Goal: Task Accomplishment & Management: Manage account settings

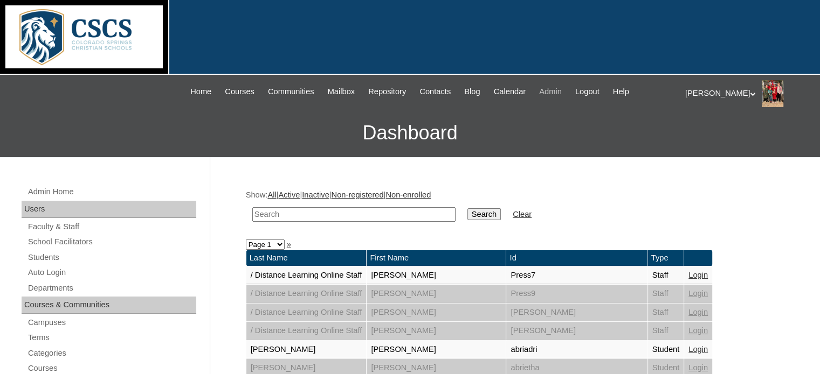
click at [556, 86] on span "Admin" at bounding box center [550, 92] width 23 height 12
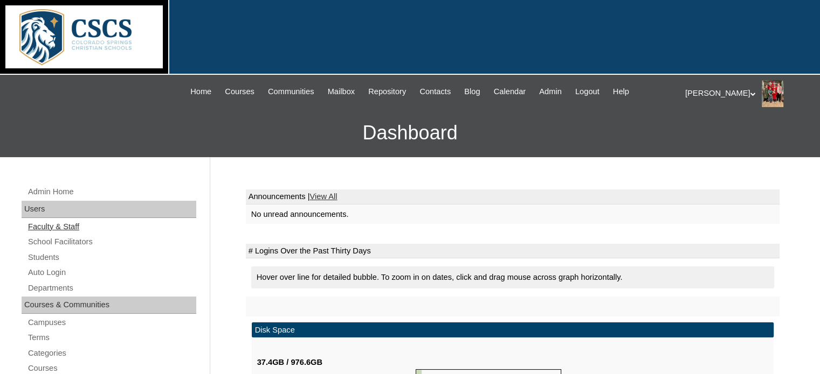
click at [58, 227] on link "Faculty & Staff" at bounding box center [111, 226] width 169 height 13
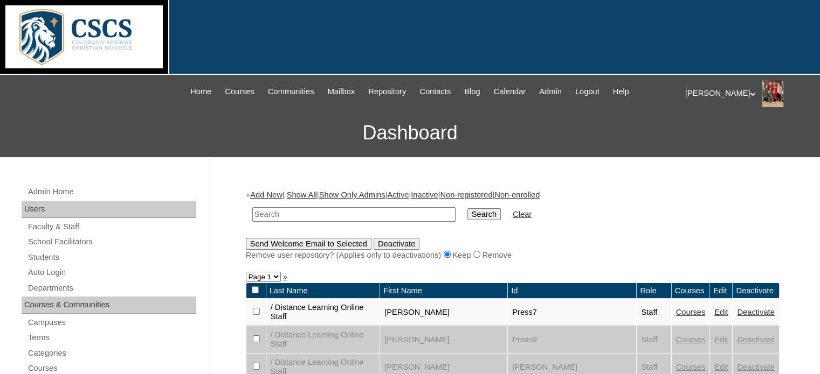
click at [276, 217] on input "text" at bounding box center [353, 214] width 203 height 15
type input "schuman"
click at [467, 214] on input "Search" at bounding box center [483, 215] width 33 height 12
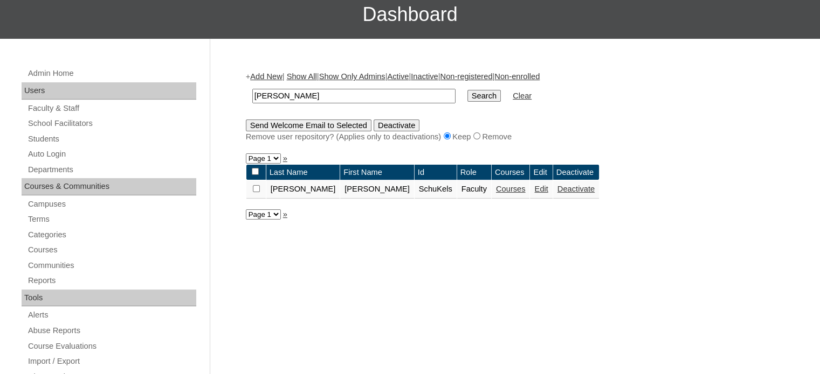
scroll to position [121, 0]
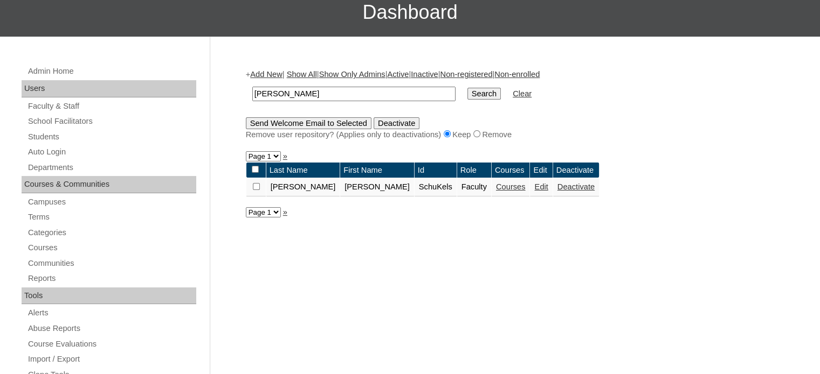
click at [496, 185] on link "Courses" at bounding box center [511, 187] width 30 height 9
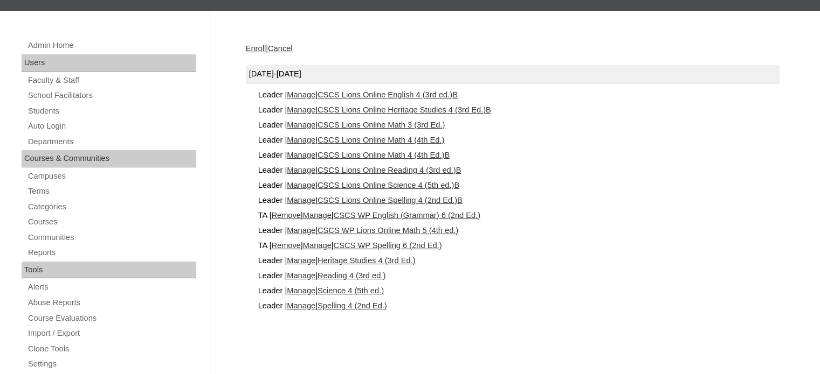
scroll to position [172, 0]
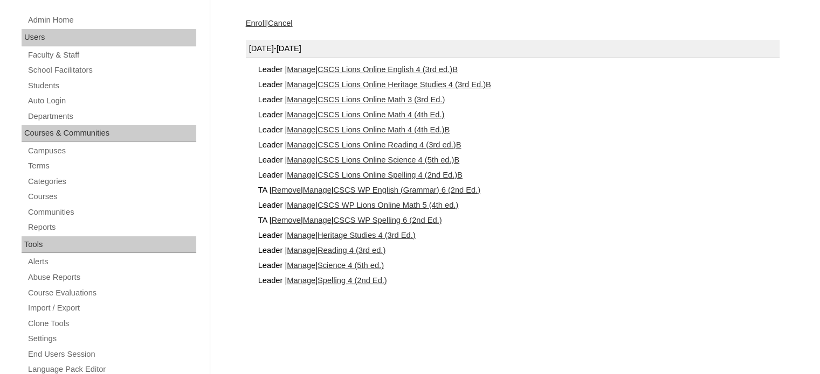
click at [296, 189] on link "Remove" at bounding box center [286, 190] width 30 height 9
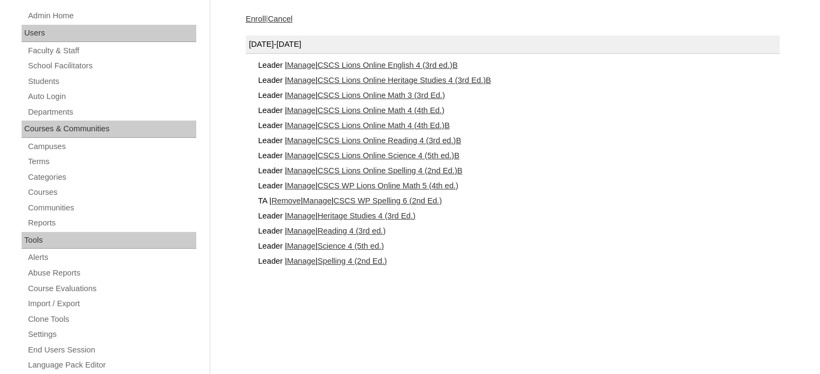
scroll to position [180, 0]
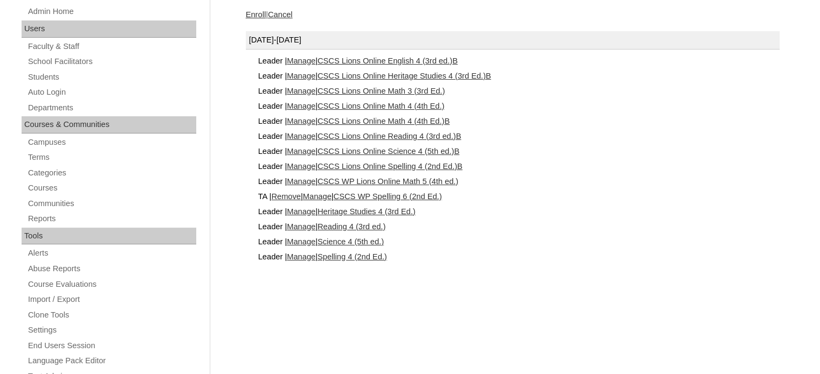
click at [288, 194] on link "Remove" at bounding box center [286, 196] width 30 height 9
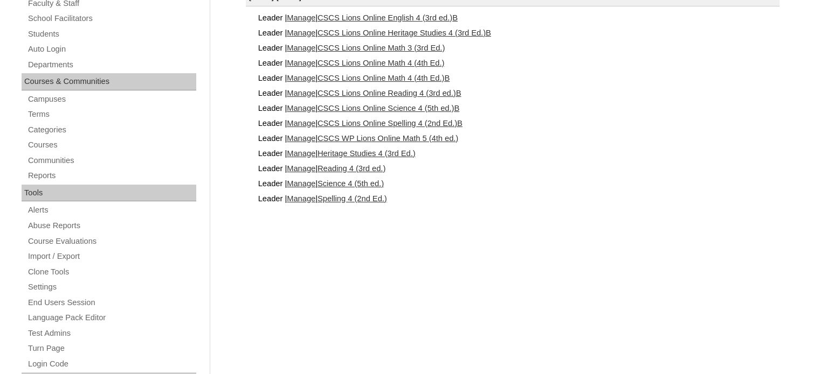
scroll to position [228, 0]
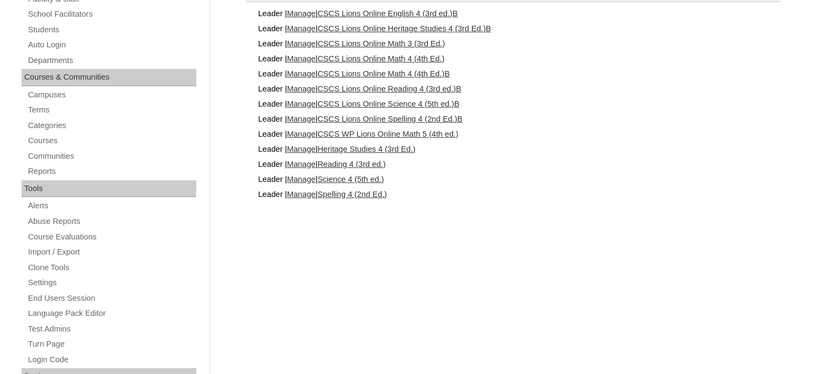
click at [315, 193] on link "Manage" at bounding box center [301, 194] width 29 height 9
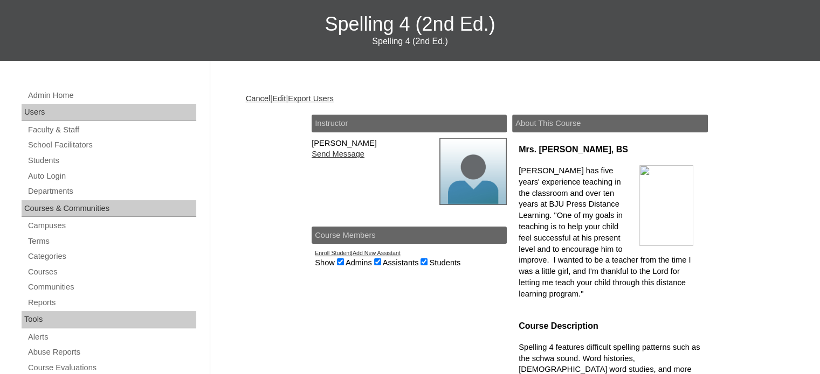
scroll to position [109, 0]
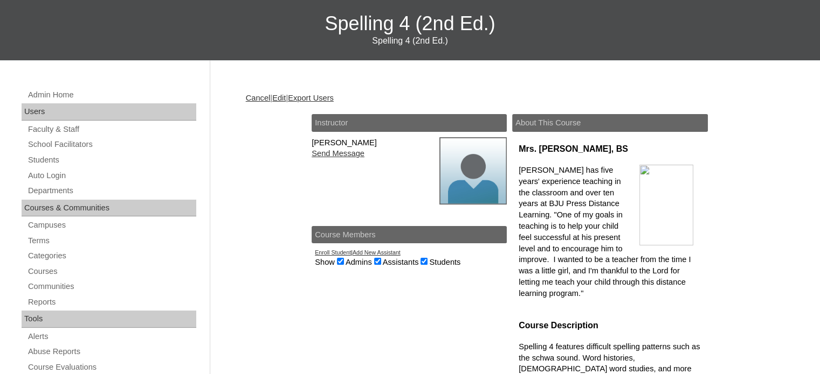
click at [284, 95] on link "Edit" at bounding box center [278, 98] width 13 height 9
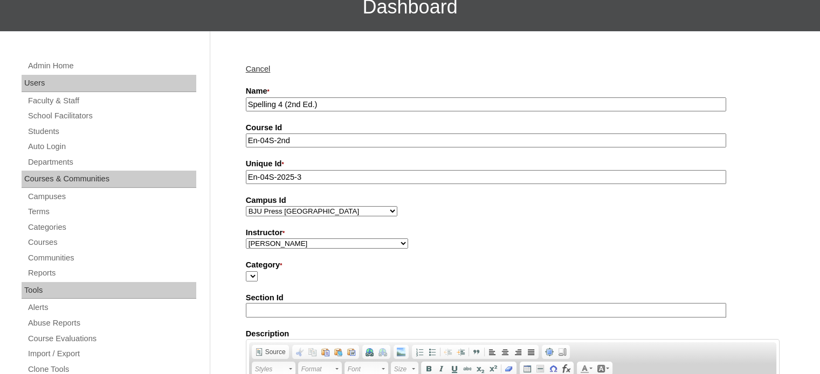
scroll to position [203, 0]
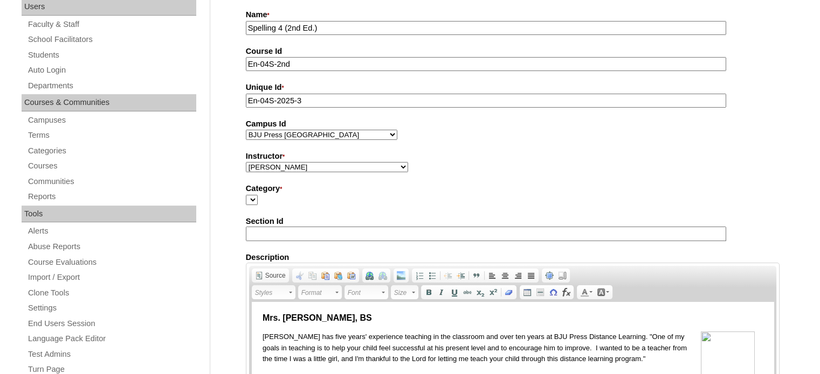
click at [352, 165] on select "Abriam, Mike Admin, E360 Admin, Limelight Baade, Ryan Boland, Allison Brooks, H…" at bounding box center [327, 167] width 162 height 10
select select "3174"
click at [246, 162] on select "Abriam, Mike Admin, E360 Admin, Limelight Baade, Ryan Boland, Allison Brooks, H…" at bounding box center [327, 167] width 162 height 10
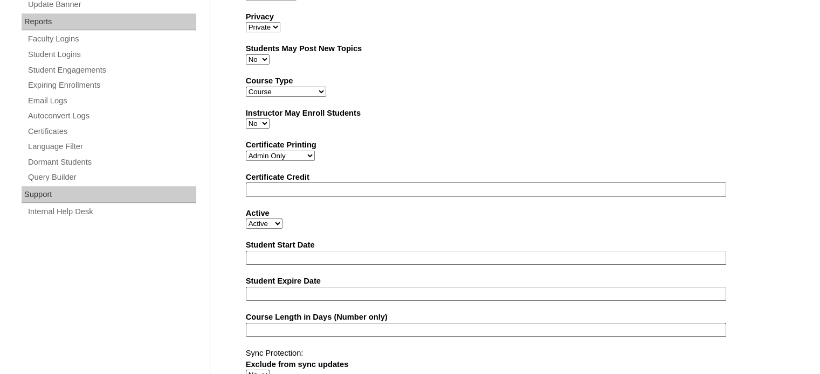
scroll to position [698, 0]
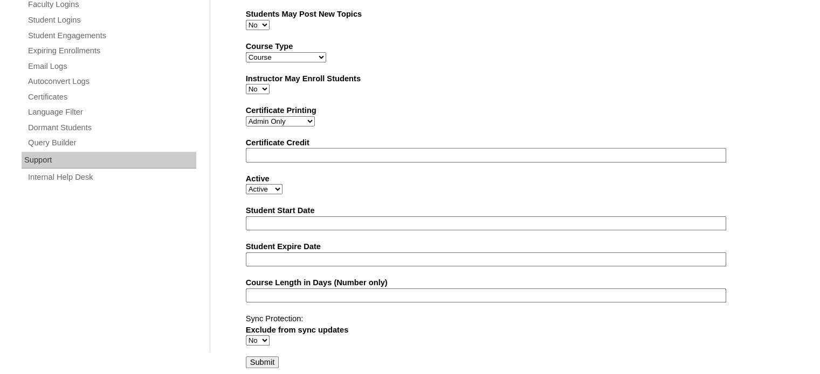
click at [269, 358] on input "Submit" at bounding box center [262, 363] width 33 height 12
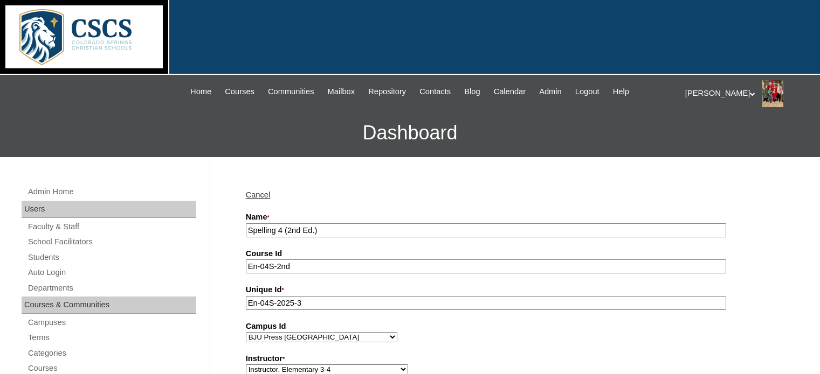
scroll to position [697, 0]
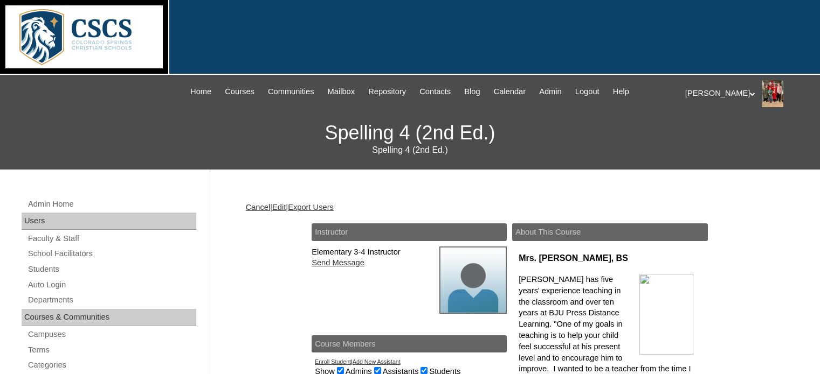
scroll to position [96, 0]
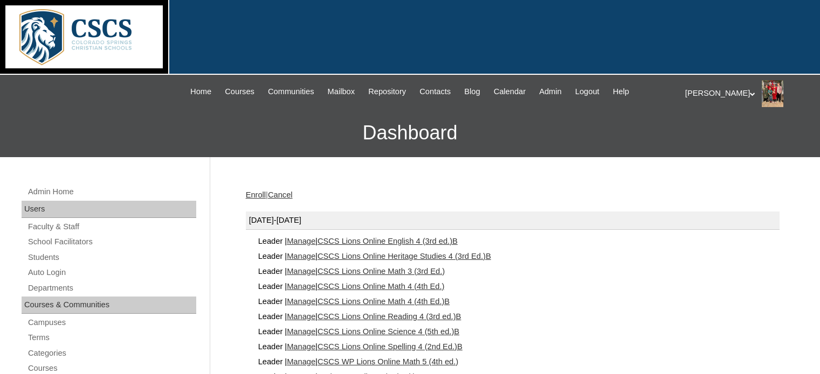
scroll to position [226, 0]
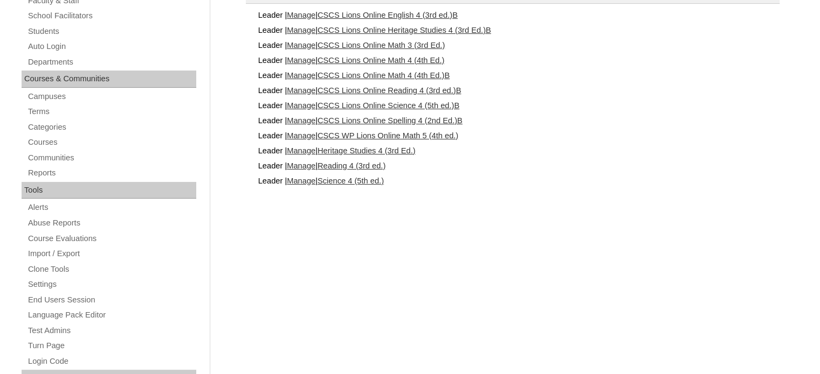
click at [304, 177] on link "Manage" at bounding box center [301, 181] width 29 height 9
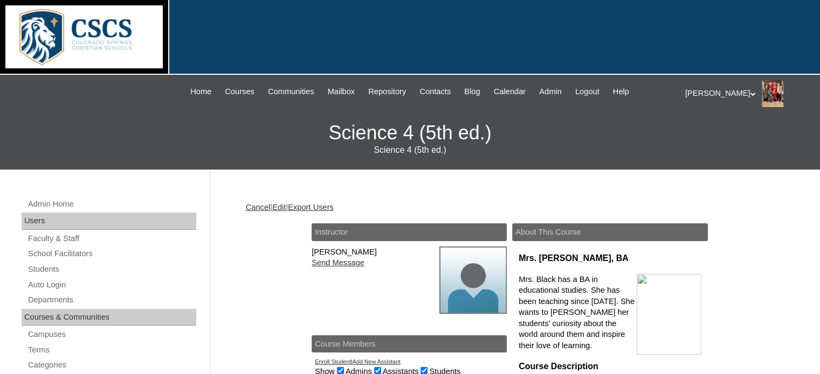
click at [286, 205] on link "Edit" at bounding box center [278, 207] width 13 height 9
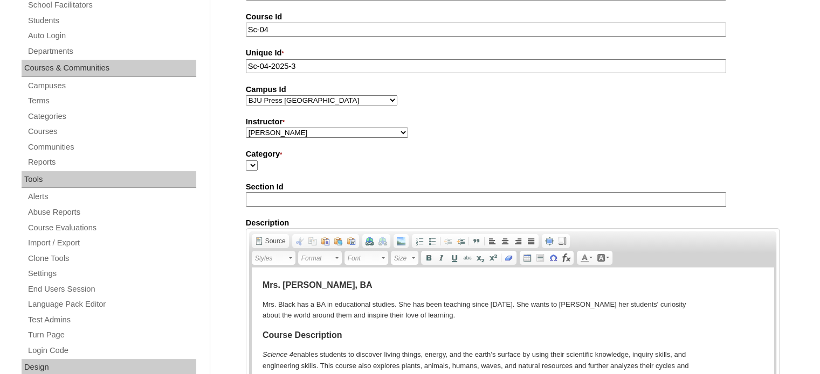
scroll to position [235, 0]
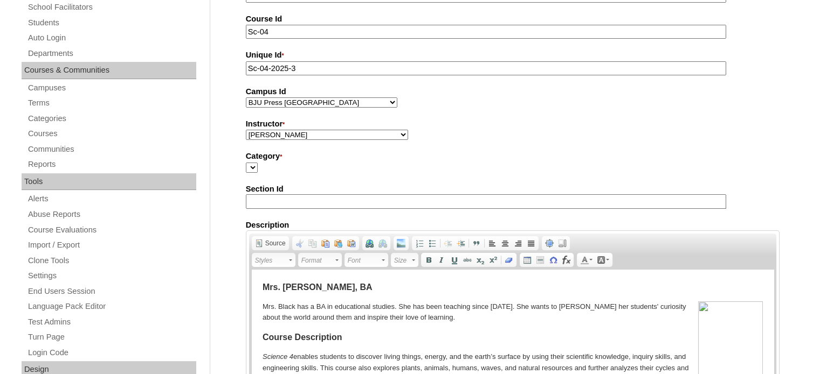
click at [353, 130] on select "Abriam, Mike Admin, E360 Admin, Limelight Baade, Ryan Boland, Allison Brooks, H…" at bounding box center [327, 135] width 162 height 10
select select "3174"
click at [246, 130] on select "Abriam, Mike Admin, E360 Admin, Limelight Baade, Ryan Boland, Allison Brooks, H…" at bounding box center [327, 135] width 162 height 10
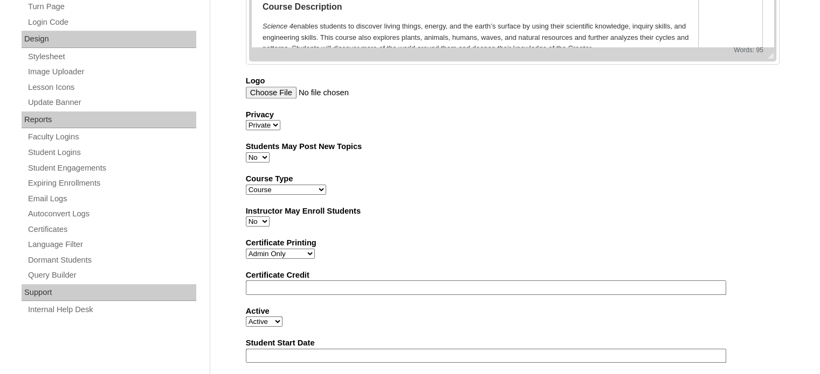
scroll to position [698, 0]
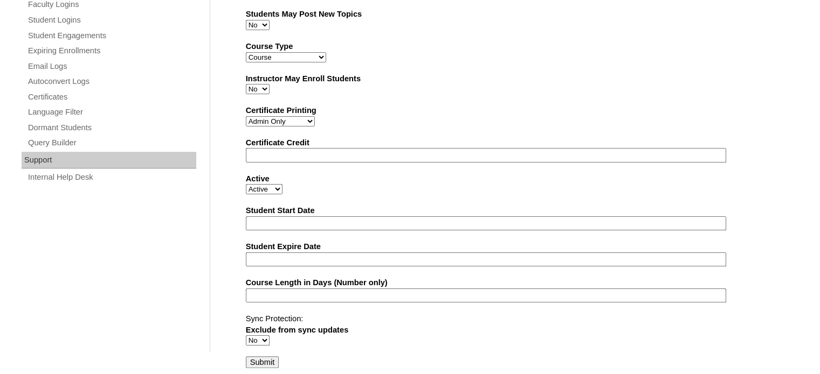
click at [266, 357] on input "Submit" at bounding box center [262, 363] width 33 height 12
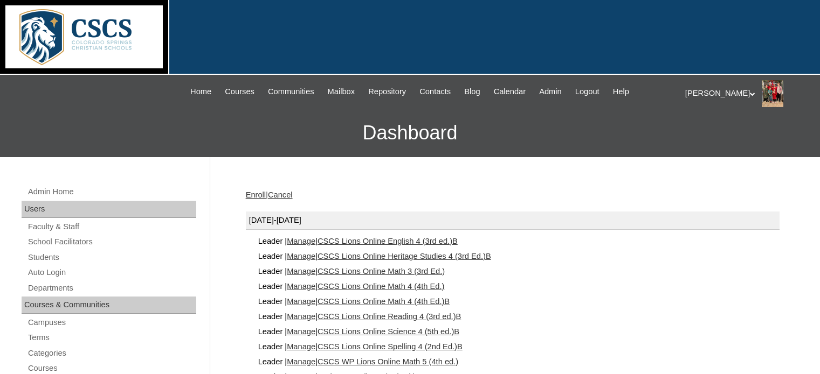
scroll to position [180, 0]
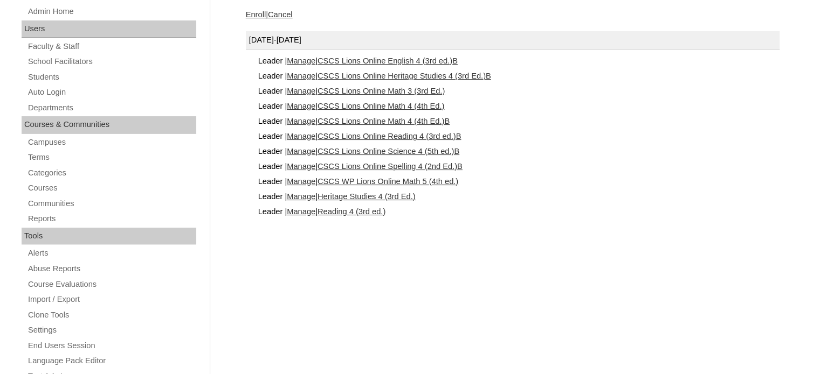
click at [309, 209] on link "Manage" at bounding box center [301, 211] width 29 height 9
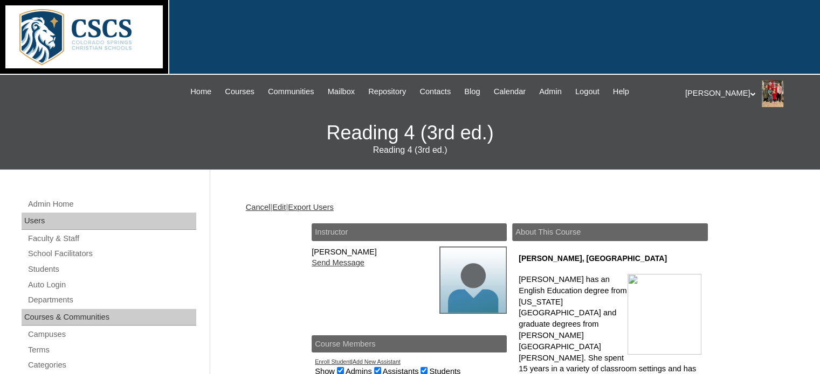
click at [286, 208] on link "Edit" at bounding box center [278, 207] width 13 height 9
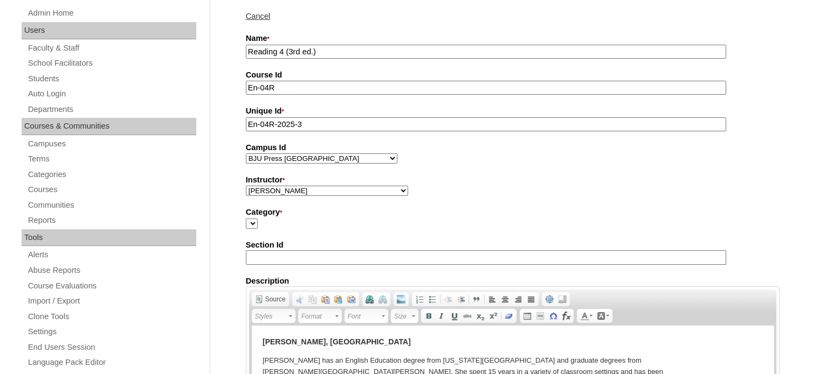
scroll to position [182, 0]
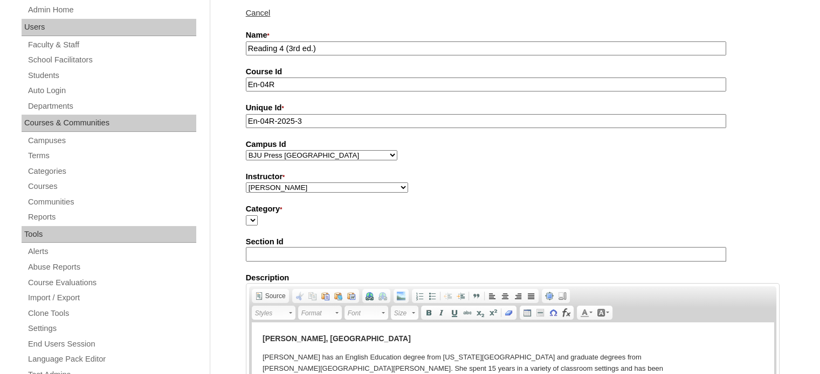
click at [289, 187] on select "[PERSON_NAME], E360 Admin, Limelight [PERSON_NAME], [PERSON_NAME], [PERSON_NAME…" at bounding box center [327, 188] width 162 height 10
select select "3174"
click at [246, 183] on select "[PERSON_NAME], E360 Admin, Limelight [PERSON_NAME], [PERSON_NAME], [PERSON_NAME…" at bounding box center [327, 188] width 162 height 10
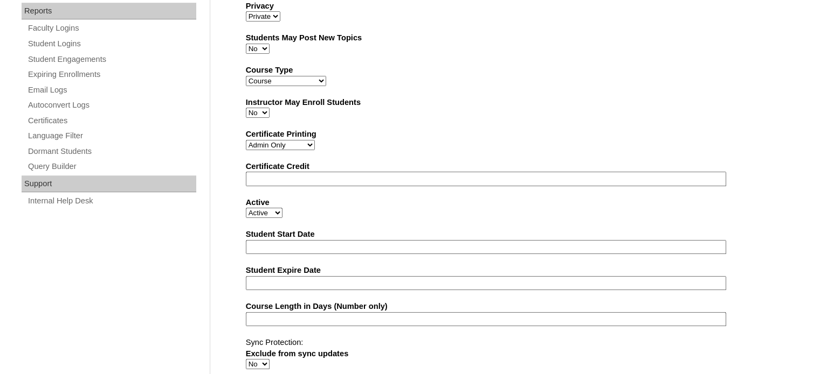
scroll to position [698, 0]
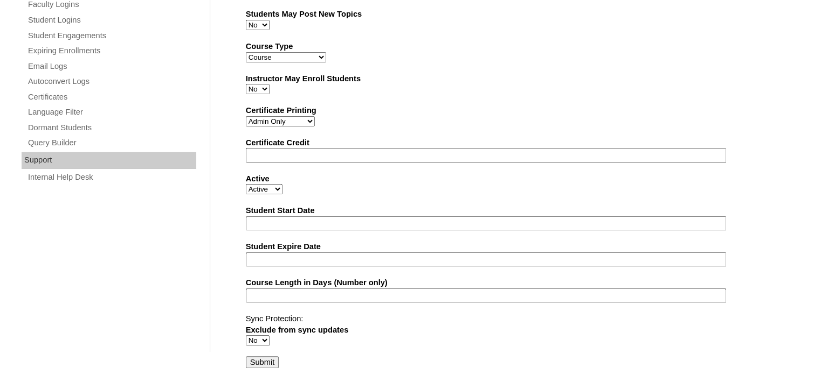
click at [252, 357] on input "Submit" at bounding box center [262, 363] width 33 height 12
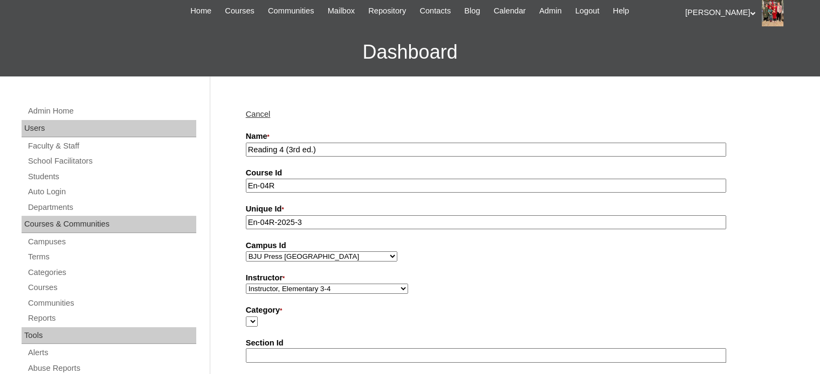
scroll to position [38, 0]
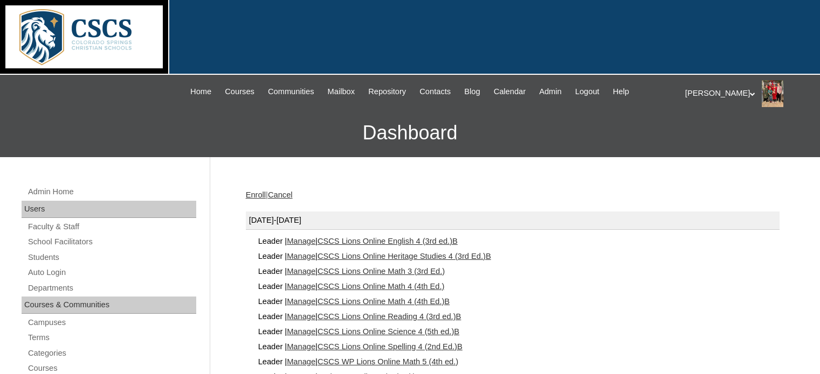
scroll to position [180, 0]
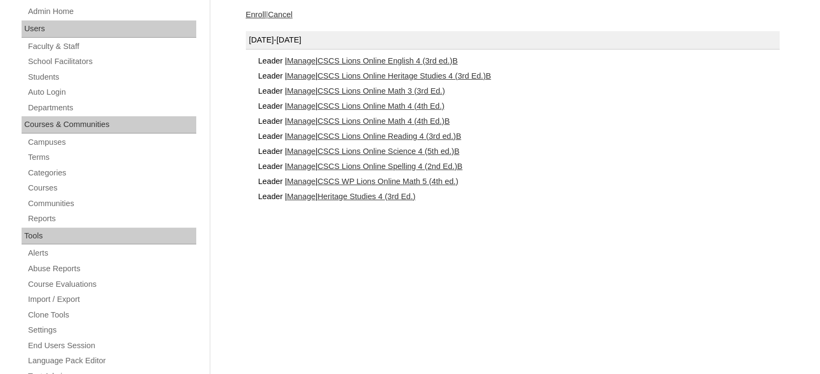
click at [314, 58] on link "Manage" at bounding box center [301, 61] width 29 height 9
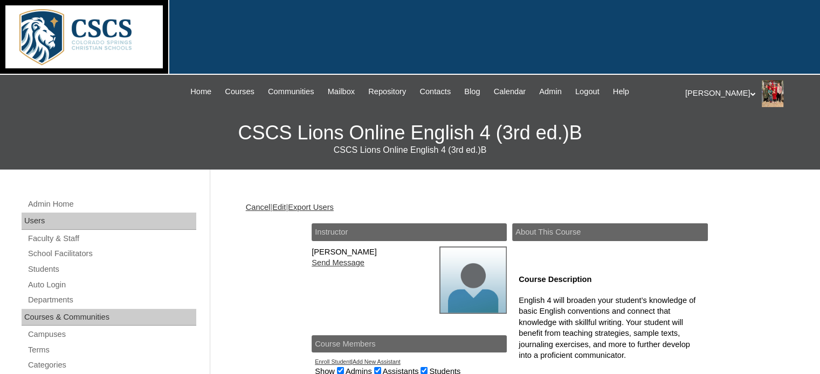
scroll to position [103, 0]
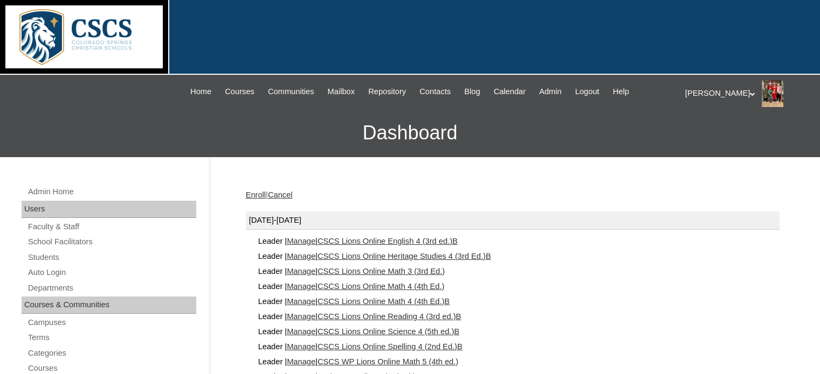
scroll to position [180, 0]
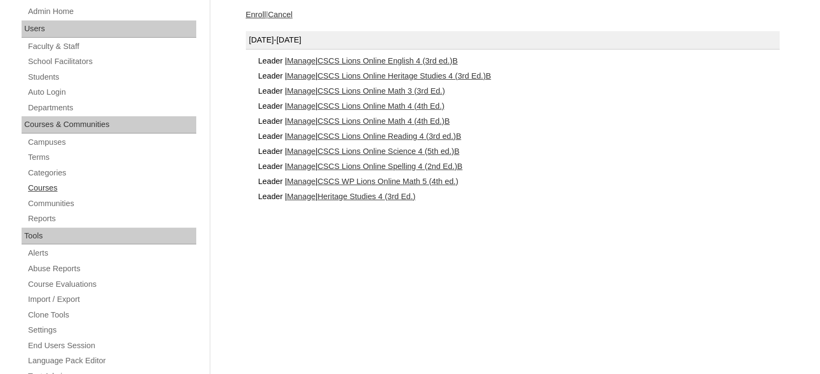
click at [40, 191] on link "Courses" at bounding box center [111, 188] width 169 height 13
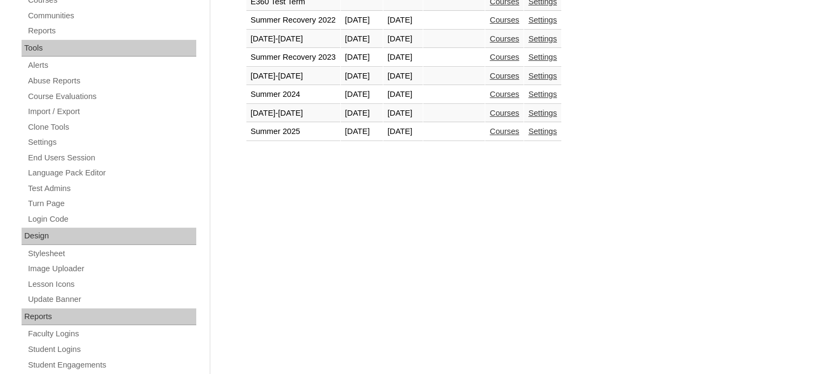
scroll to position [369, 0]
click at [519, 112] on link "Courses" at bounding box center [504, 113] width 30 height 9
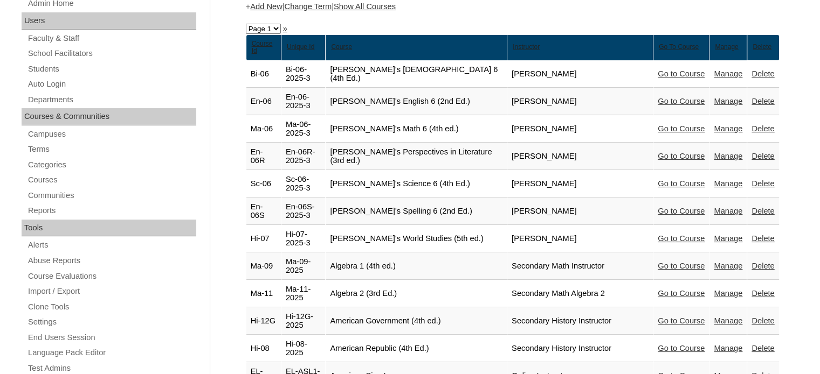
scroll to position [137, 0]
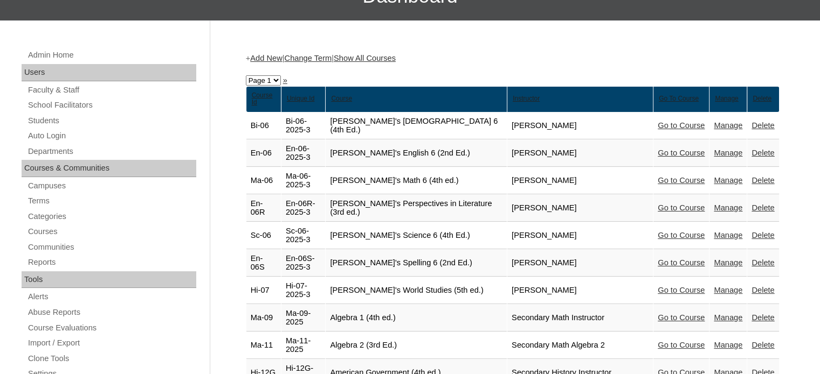
click at [395, 61] on link "Show All Courses" at bounding box center [365, 58] width 62 height 9
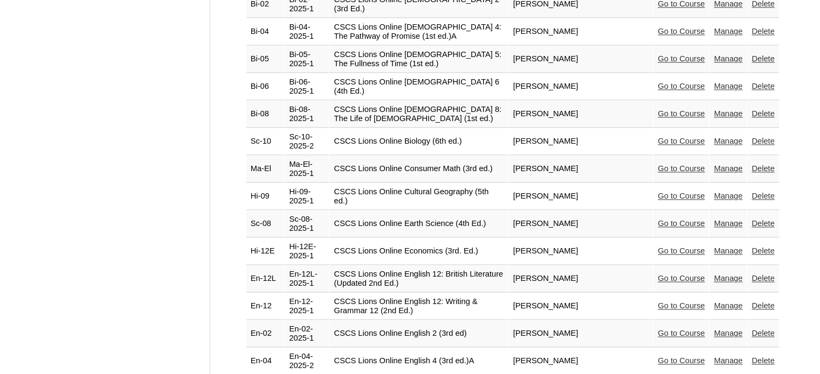
scroll to position [1597, 0]
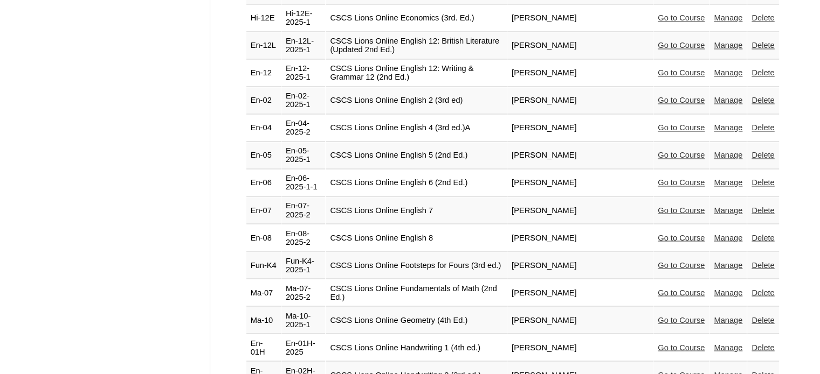
scroll to position [1847, 0]
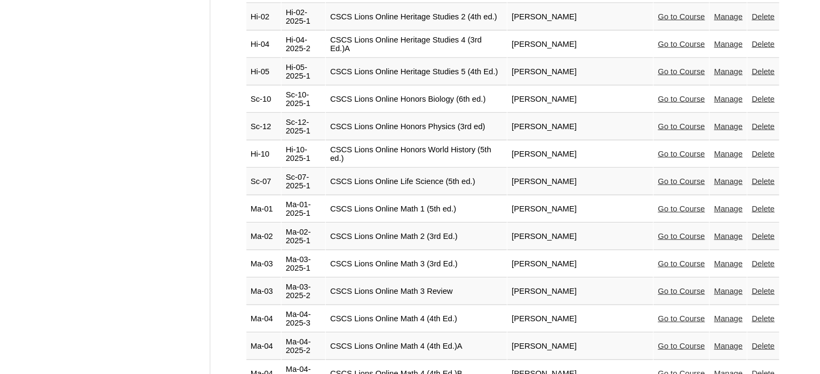
scroll to position [2251, 0]
click at [761, 315] on link "Delete" at bounding box center [762, 319] width 23 height 9
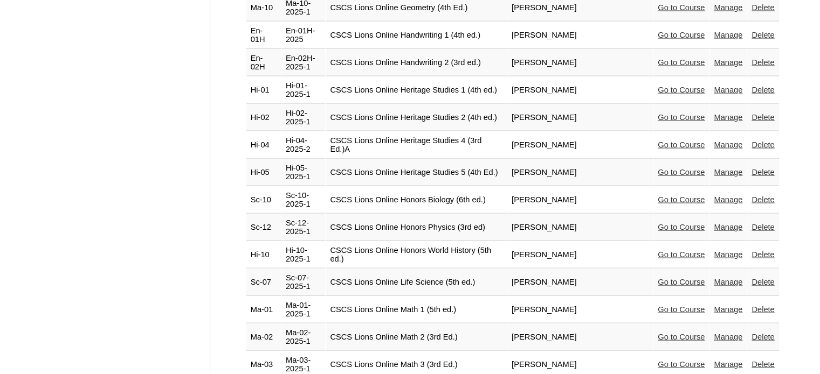
scroll to position [2150, 0]
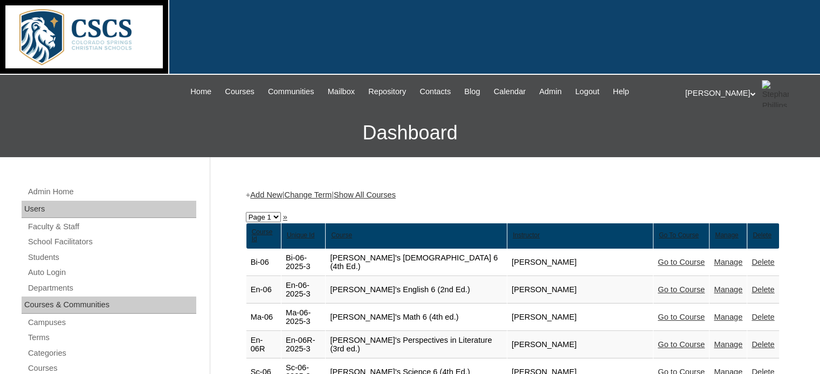
click at [395, 195] on link "Show All Courses" at bounding box center [365, 195] width 62 height 9
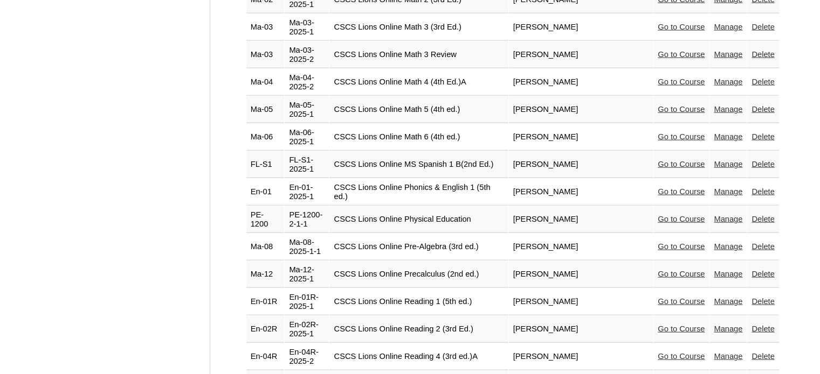
scroll to position [2480, 0]
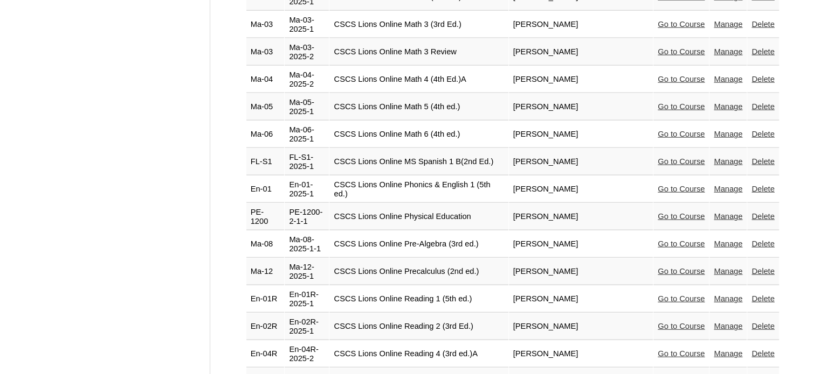
click at [759, 374] on link "Delete" at bounding box center [762, 381] width 23 height 9
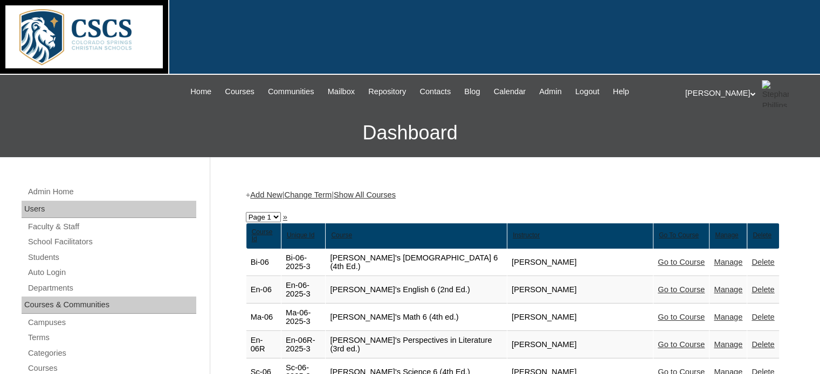
click at [395, 195] on link "Show All Courses" at bounding box center [365, 195] width 62 height 9
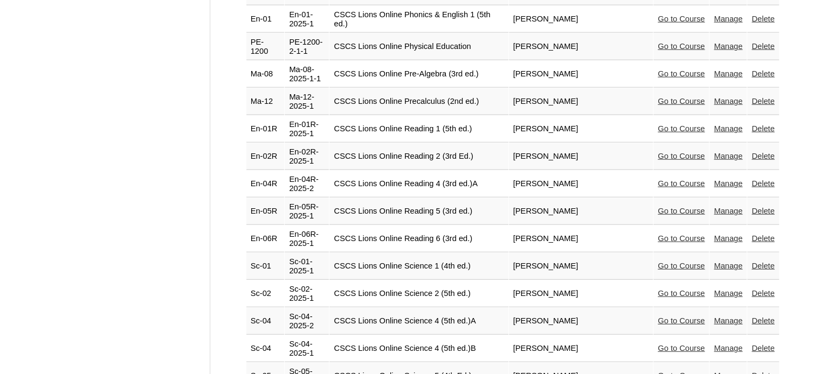
scroll to position [2651, 0]
click at [760, 344] on link "Delete" at bounding box center [762, 348] width 23 height 9
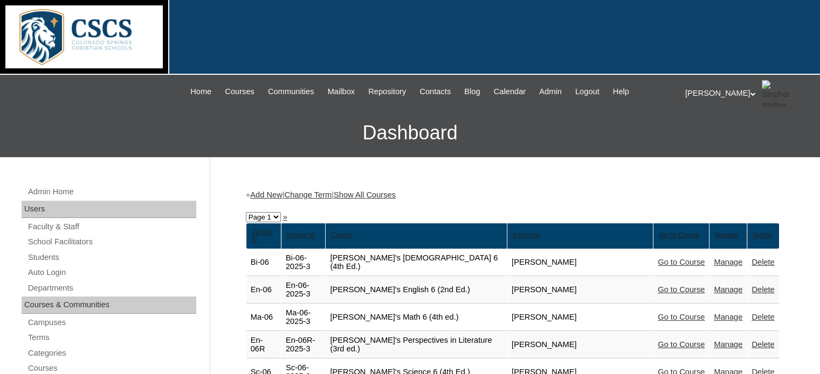
click at [395, 194] on link "Show All Courses" at bounding box center [365, 195] width 62 height 9
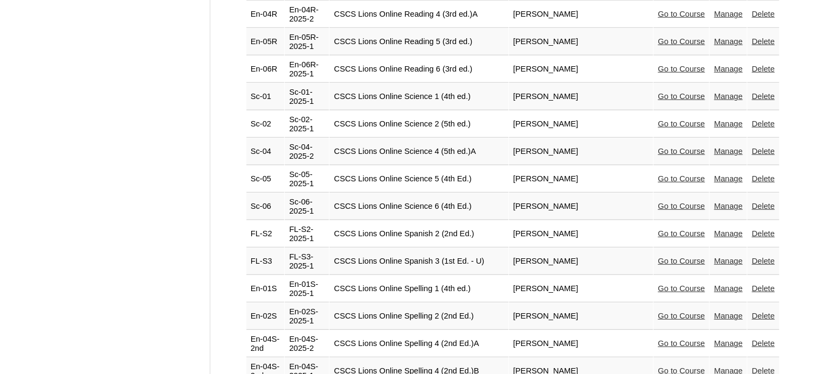
scroll to position [2825, 0]
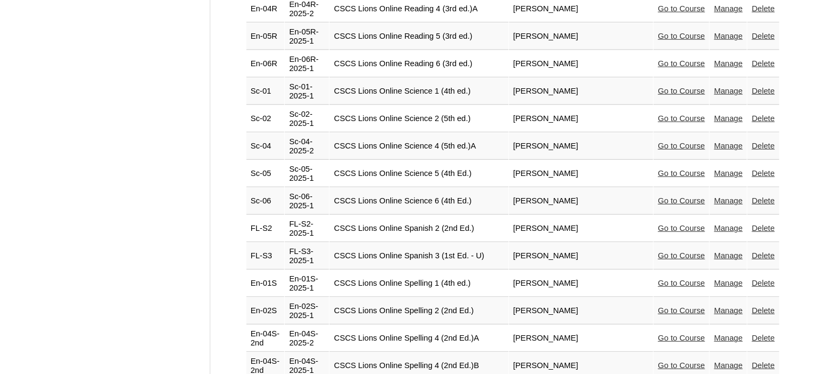
click at [757, 362] on link "Delete" at bounding box center [762, 366] width 23 height 9
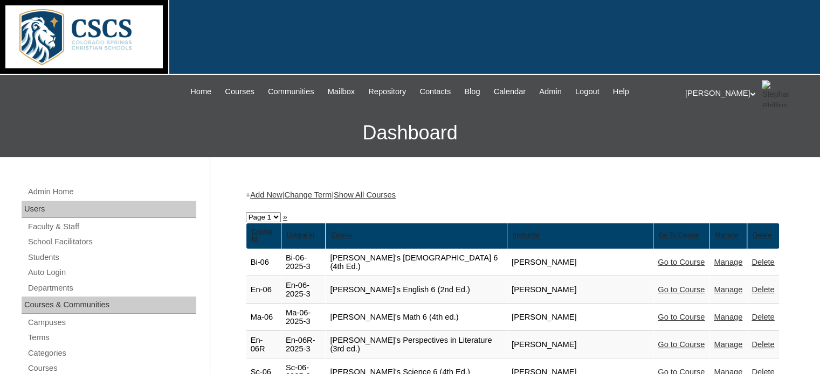
click at [394, 191] on link "Show All Courses" at bounding box center [365, 195] width 62 height 9
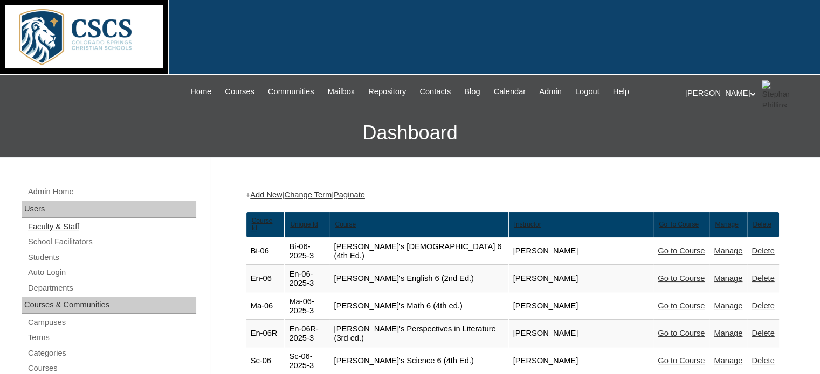
click at [56, 226] on link "Faculty & Staff" at bounding box center [111, 226] width 169 height 13
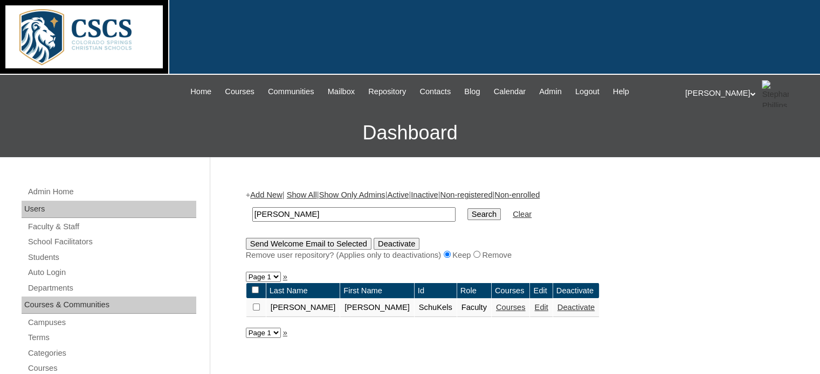
click at [496, 305] on link "Courses" at bounding box center [511, 307] width 30 height 9
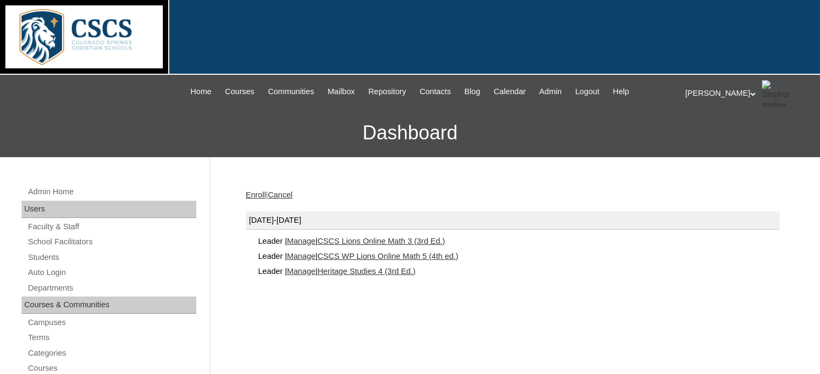
click at [315, 268] on link "Manage" at bounding box center [301, 271] width 29 height 9
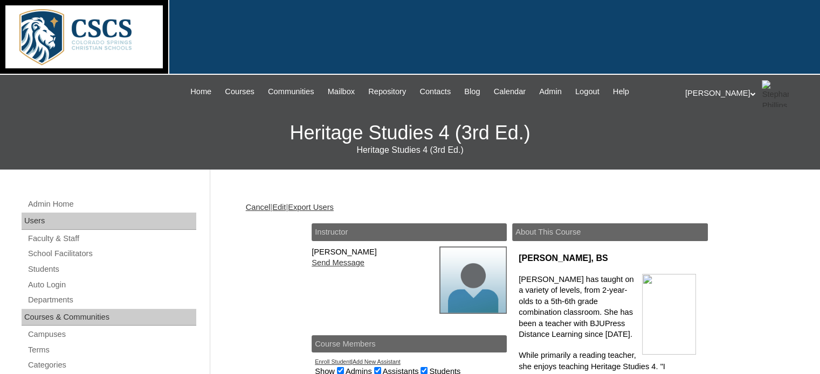
click at [286, 203] on link "Edit" at bounding box center [278, 207] width 13 height 9
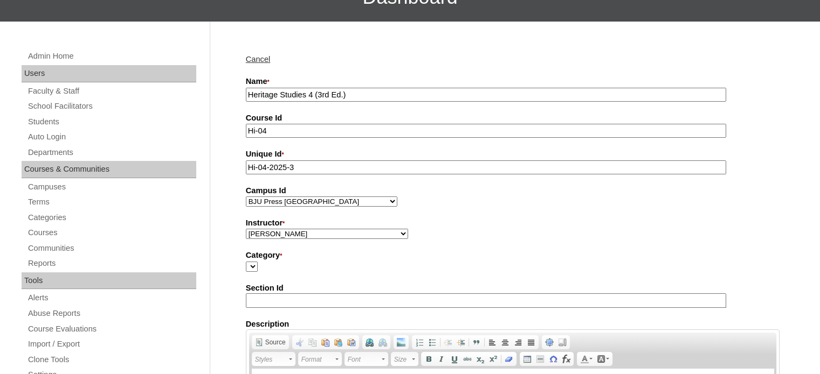
scroll to position [137, 0]
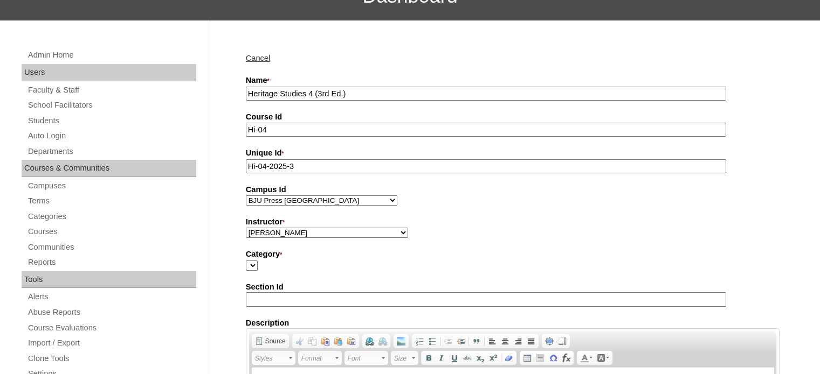
click at [352, 232] on select "Abriam, Mike Admin, E360 Admin, Limelight Baade, Ryan Boland, Allison Brooks, H…" at bounding box center [327, 233] width 162 height 10
select select "3174"
click at [246, 228] on select "Abriam, Mike Admin, E360 Admin, Limelight Baade, Ryan Boland, Allison Brooks, H…" at bounding box center [327, 233] width 162 height 10
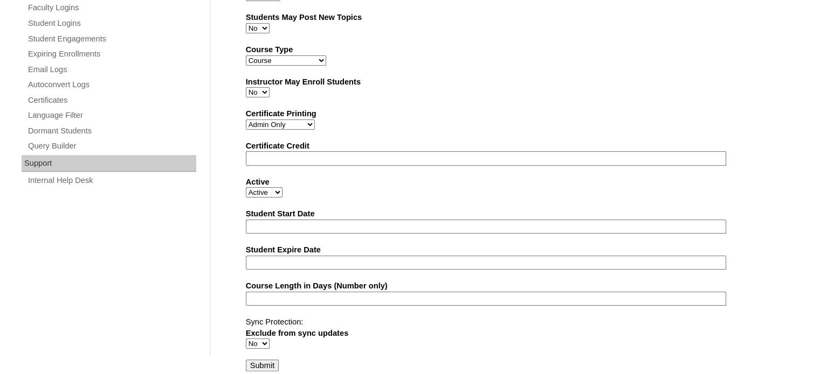
scroll to position [698, 0]
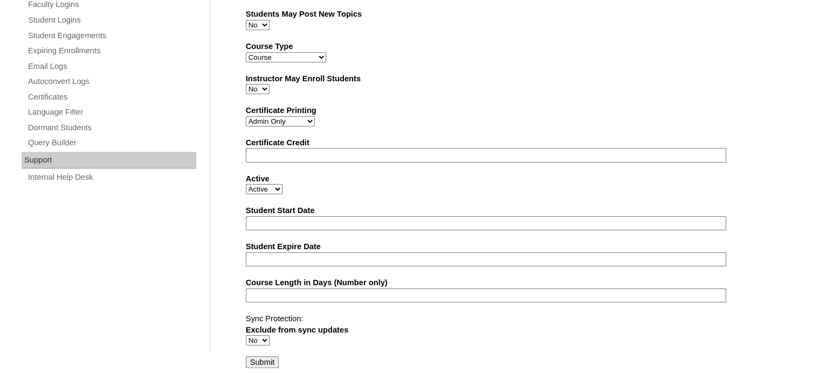
click at [266, 359] on input "Submit" at bounding box center [262, 363] width 33 height 12
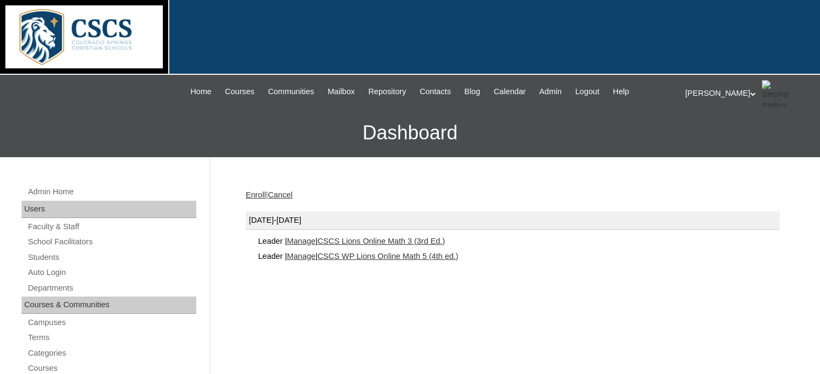
click at [356, 253] on link "CSCS WP Lions Online Math 5 (4th ed.)" at bounding box center [387, 256] width 141 height 9
